Goal: Task Accomplishment & Management: Manage account settings

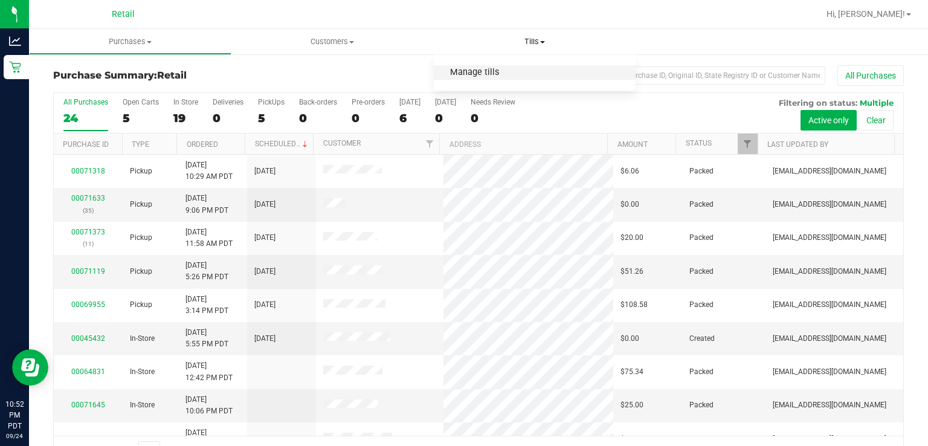
click at [473, 71] on span "Manage tills" at bounding box center [475, 73] width 82 height 10
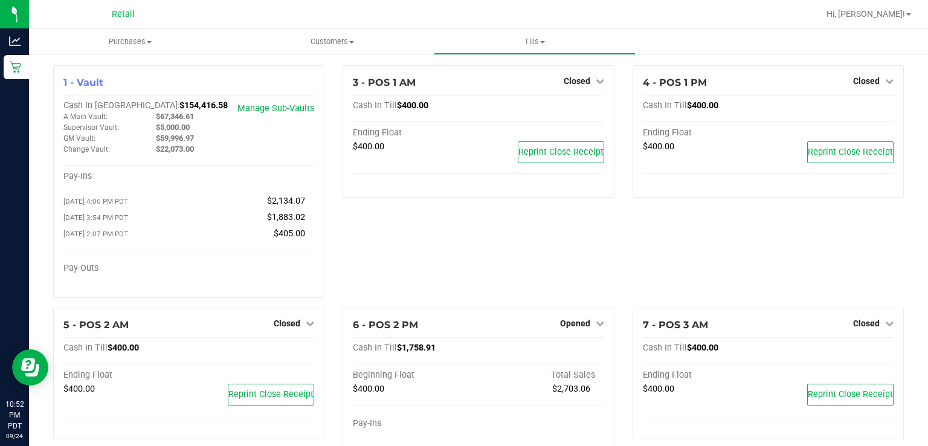
click at [596, 324] on icon at bounding box center [600, 323] width 8 height 8
click at [579, 349] on link "Close Till" at bounding box center [576, 348] width 33 height 10
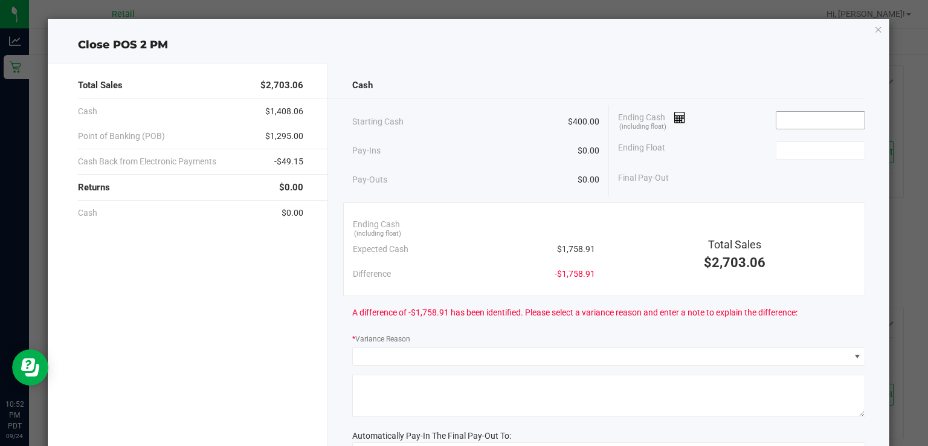
click at [808, 118] on input at bounding box center [820, 120] width 89 height 17
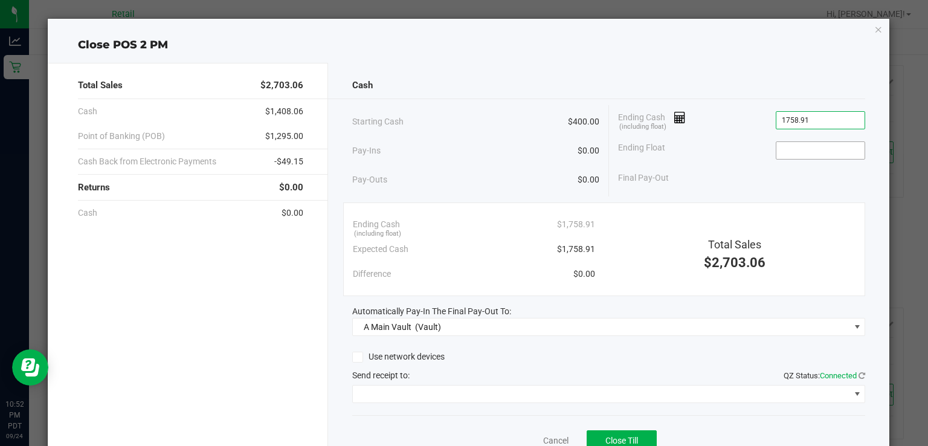
click at [789, 146] on input at bounding box center [820, 150] width 89 height 17
type input "$1,758.91"
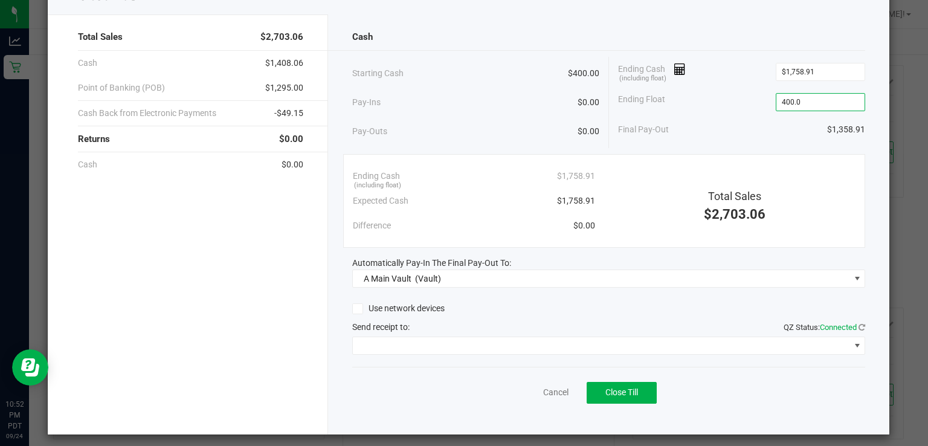
scroll to position [54, 0]
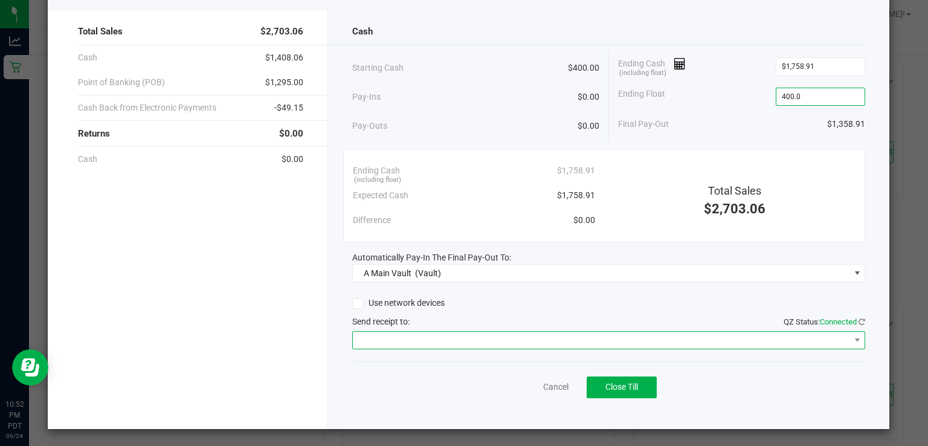
click at [415, 332] on span at bounding box center [601, 340] width 497 height 17
type input "$400.00"
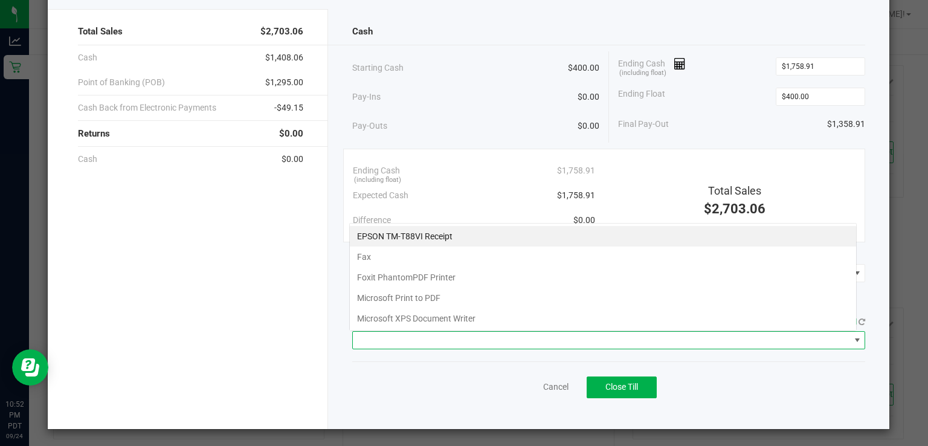
scroll to position [18, 508]
click at [445, 247] on li "Fax" at bounding box center [603, 257] width 506 height 21
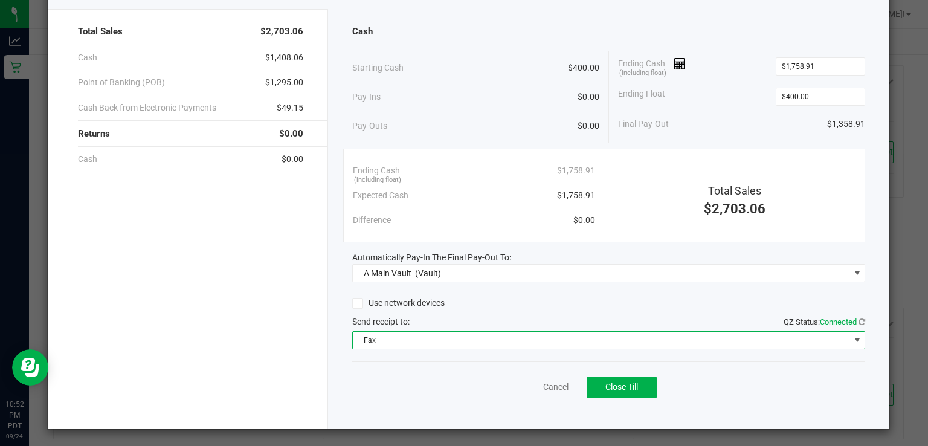
click at [393, 332] on span "Fax" at bounding box center [601, 340] width 497 height 17
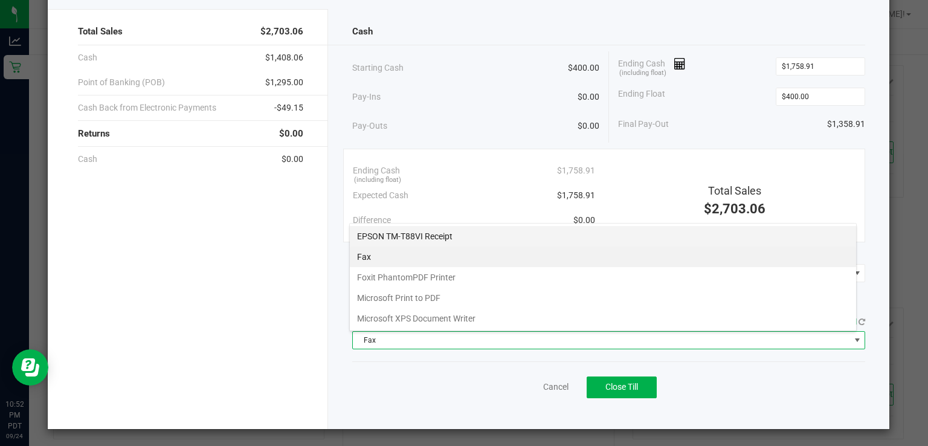
click at [442, 233] on Receipt "EPSON TM-T88VI Receipt" at bounding box center [603, 236] width 506 height 21
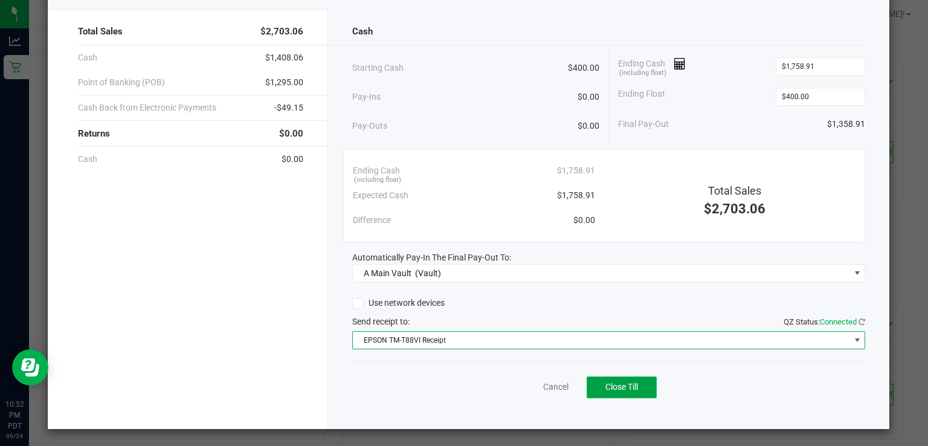
click at [614, 384] on span "Close Till" at bounding box center [621, 387] width 33 height 10
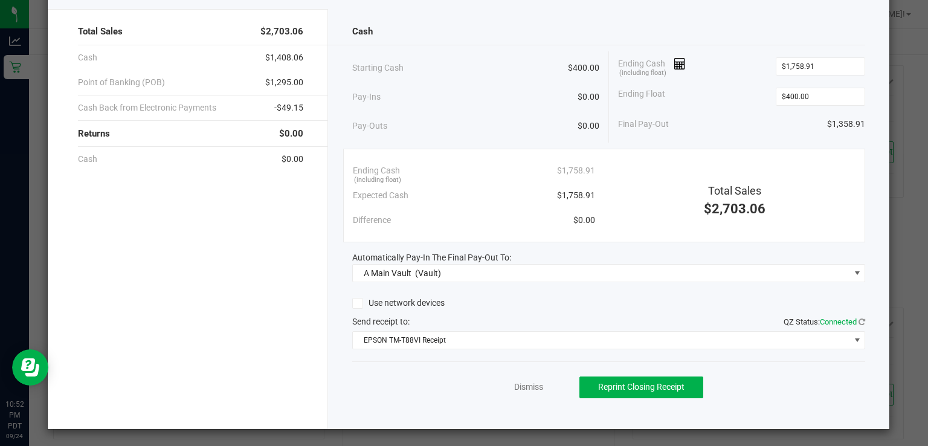
scroll to position [0, 0]
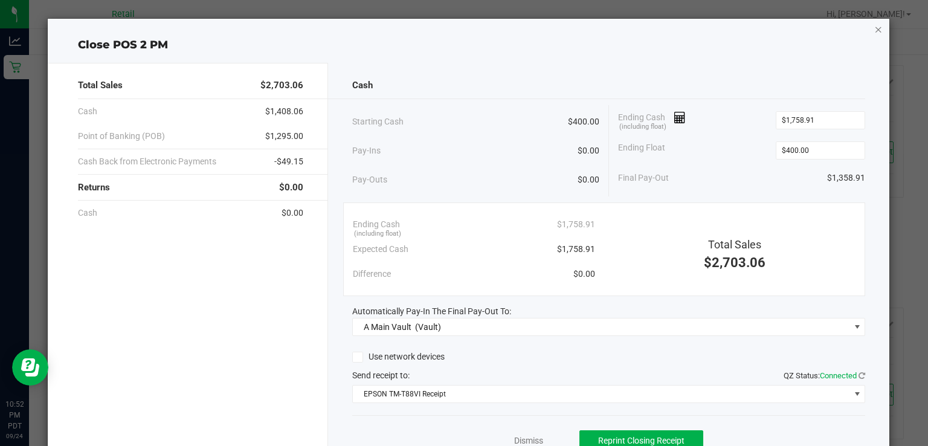
click at [874, 31] on icon "button" at bounding box center [878, 29] width 8 height 15
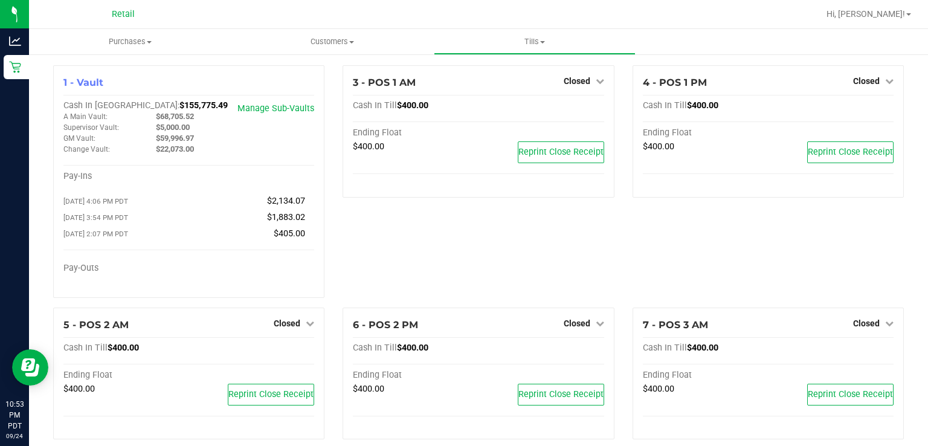
click at [906, 17] on link "Hi, [PERSON_NAME]!" at bounding box center [869, 14] width 94 height 13
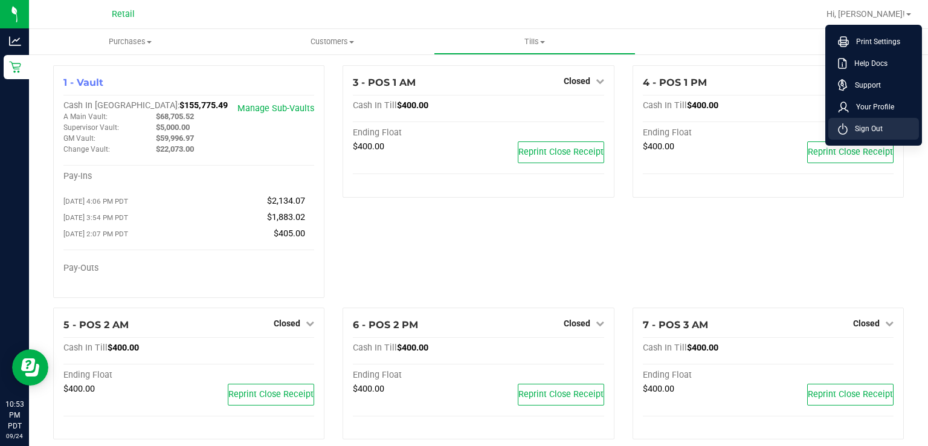
click at [862, 127] on span "Sign Out" at bounding box center [865, 129] width 35 height 12
